Goal: Task Accomplishment & Management: Complete application form

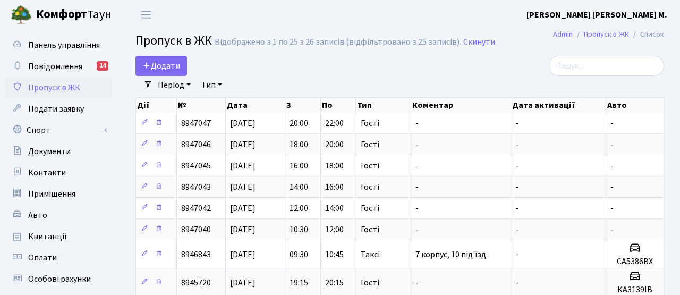
select select "25"
click at [164, 65] on span "Додати" at bounding box center [161, 66] width 38 height 12
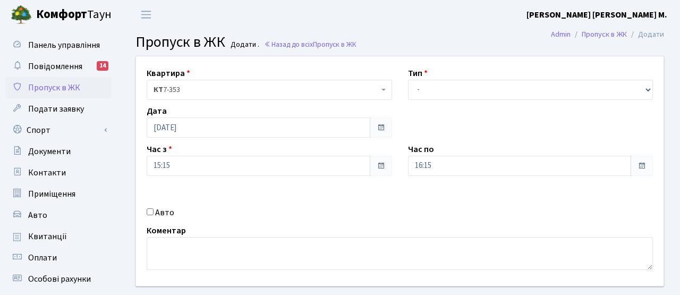
click at [161, 211] on label "Авто" at bounding box center [164, 212] width 19 height 13
click at [154, 211] on input "Авто" at bounding box center [150, 211] width 7 height 7
checkbox input "true"
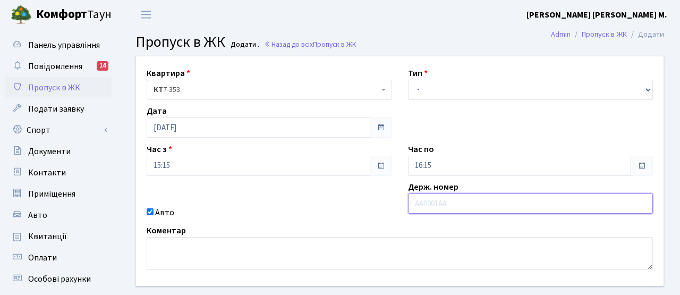
paste input "КА0312НН"
type input "КА0312НН"
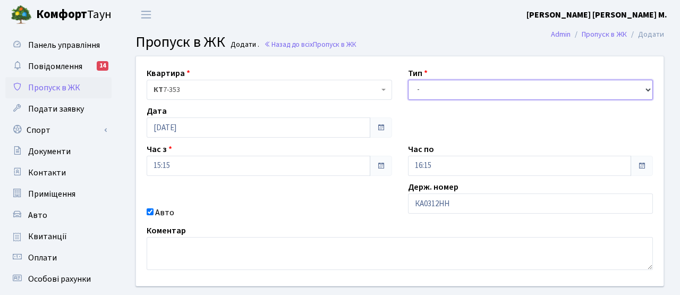
click at [462, 89] on select "- Доставка Таксі Гості Сервіс" at bounding box center [531, 90] width 246 height 20
select select "3"
click at [408, 80] on select "- Доставка Таксі Гості Сервіс" at bounding box center [531, 90] width 246 height 20
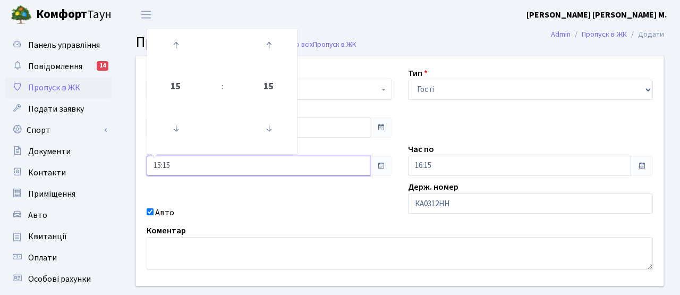
drag, startPoint x: 145, startPoint y: 163, endPoint x: 164, endPoint y: 166, distance: 18.9
click at [86, 159] on div "Панель управління Повідомлення 14 Пропуск в ЖК Подати заявку Спорт Бронювання С…" at bounding box center [340, 240] width 680 height 423
type input "16:00"
click at [310, 201] on div "Квартира <b>КТ</b>&nbsp;&nbsp;&nbsp;&nbsp;7-353 <b>КТ</b>&nbsp;&nbsp;&nbsp;&nbs…" at bounding box center [400, 171] width 544 height 230
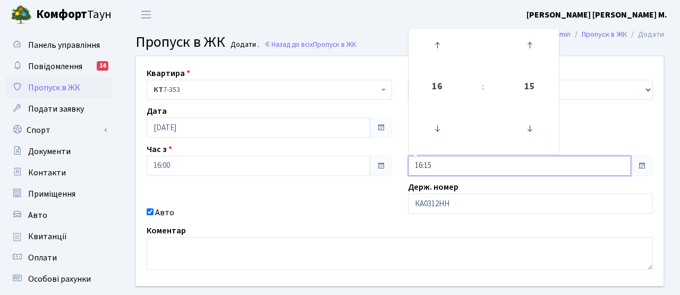
click at [437, 166] on input "16:15" at bounding box center [520, 166] width 224 height 20
type input "16:30"
click at [355, 220] on div "Квартира <b>КТ</b>&nbsp;&nbsp;&nbsp;&nbsp;7-353 <b>КТ</b>&nbsp;&nbsp;&nbsp;&nbs…" at bounding box center [400, 171] width 544 height 230
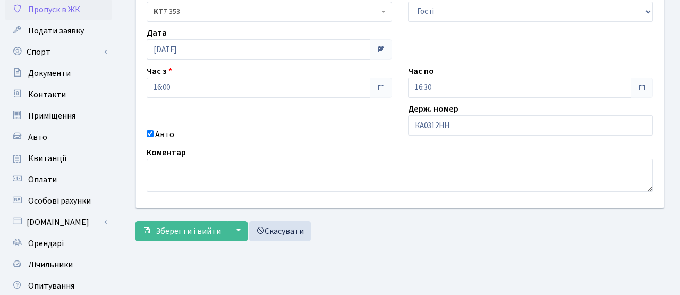
scroll to position [91, 0]
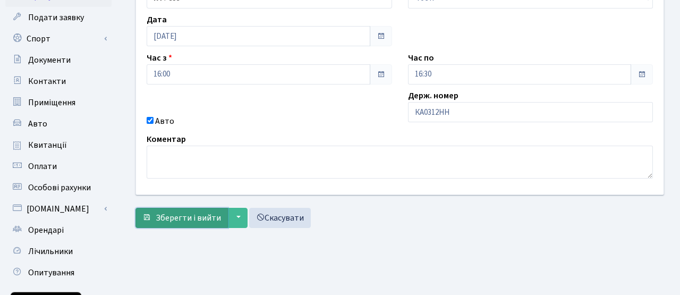
click at [181, 209] on button "Зберегти і вийти" at bounding box center [182, 218] width 92 height 20
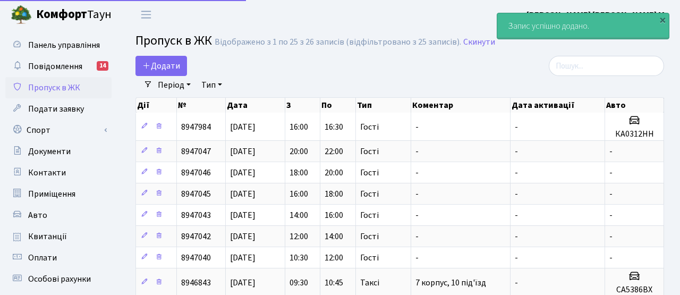
select select "25"
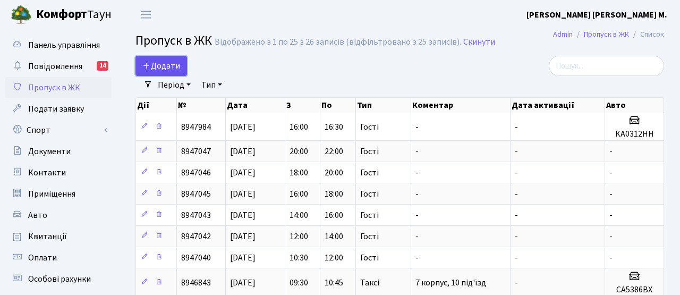
click at [172, 69] on span "Додати" at bounding box center [161, 66] width 38 height 12
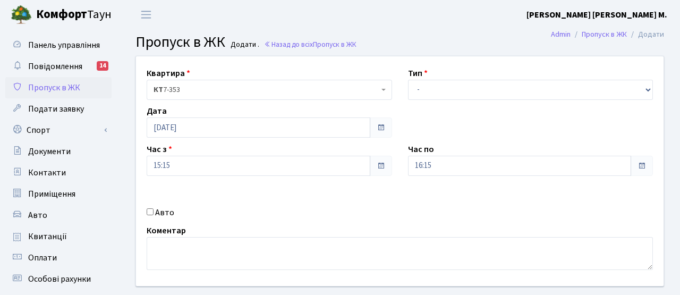
click at [150, 214] on input "Авто" at bounding box center [150, 211] width 7 height 7
checkbox input "true"
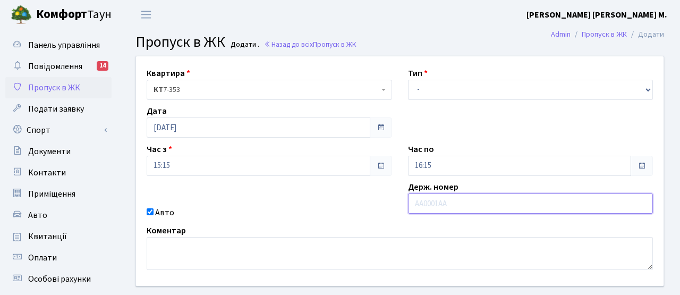
paste input "АА2585КН"
type input "АА2585КН"
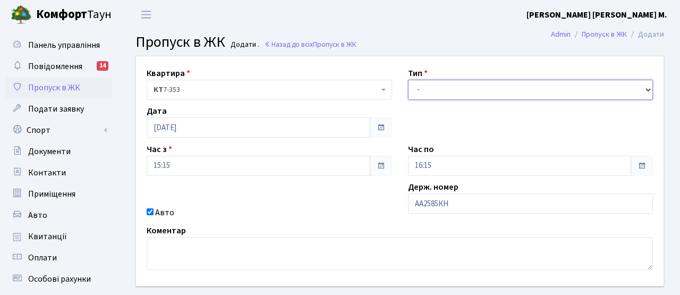
click at [454, 90] on select "- Доставка Таксі Гості Сервіс" at bounding box center [531, 90] width 246 height 20
select select "3"
click at [408, 80] on select "- Доставка Таксі Гості Сервіс" at bounding box center [531, 90] width 246 height 20
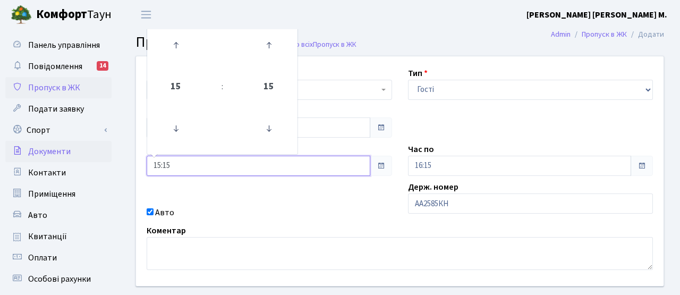
drag, startPoint x: 191, startPoint y: 166, endPoint x: 73, endPoint y: 159, distance: 118.8
click at [73, 159] on div "Панель управління Повідомлення 14 Пропуск в ЖК Подати заявку Спорт Бронювання С…" at bounding box center [340, 240] width 680 height 423
type input "19:00"
drag, startPoint x: 264, startPoint y: 217, endPoint x: 323, endPoint y: 196, distance: 62.5
click at [264, 217] on div "Авто" at bounding box center [270, 212] width 262 height 13
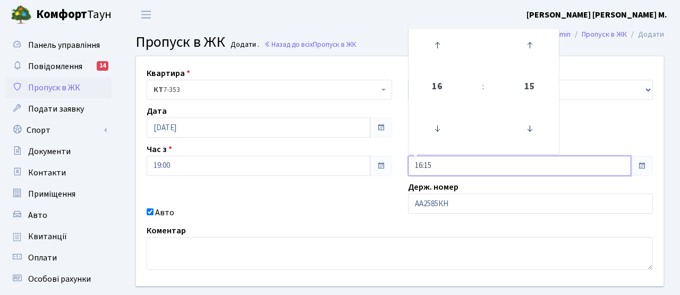
drag, startPoint x: 439, startPoint y: 161, endPoint x: 309, endPoint y: 156, distance: 129.8
click at [309, 156] on div "Квартира <b>КТ</b>&nbsp;&nbsp;&nbsp;&nbsp;7-353 <b>КТ</b>&nbsp;&nbsp;&nbsp;&nbs…" at bounding box center [400, 171] width 544 height 230
type input "19:30"
click at [359, 195] on div "Квартира <b>КТ</b>&nbsp;&nbsp;&nbsp;&nbsp;7-353 <b>КТ</b>&nbsp;&nbsp;&nbsp;&nbs…" at bounding box center [400, 171] width 544 height 230
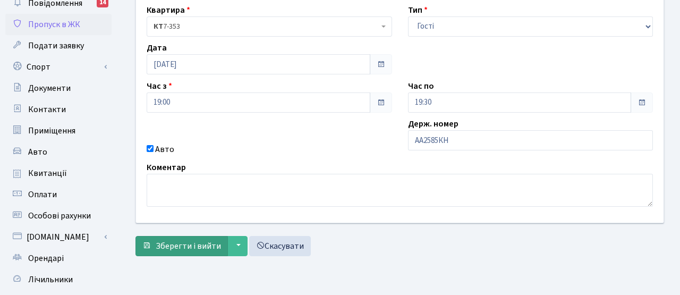
scroll to position [67, 0]
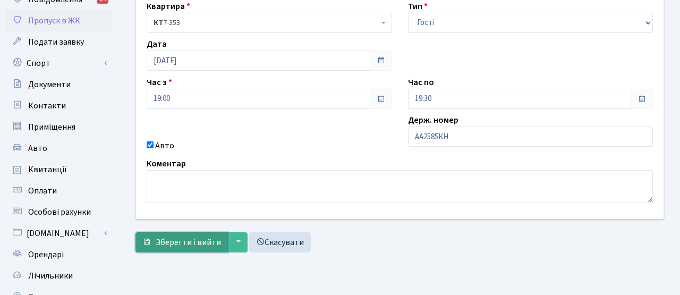
click at [206, 242] on span "Зберегти і вийти" at bounding box center [188, 243] width 65 height 12
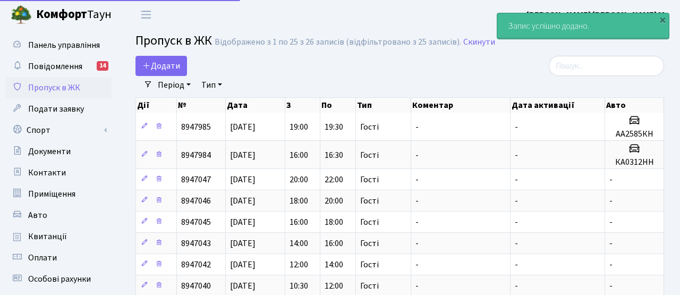
select select "25"
